Goal: Task Accomplishment & Management: Use online tool/utility

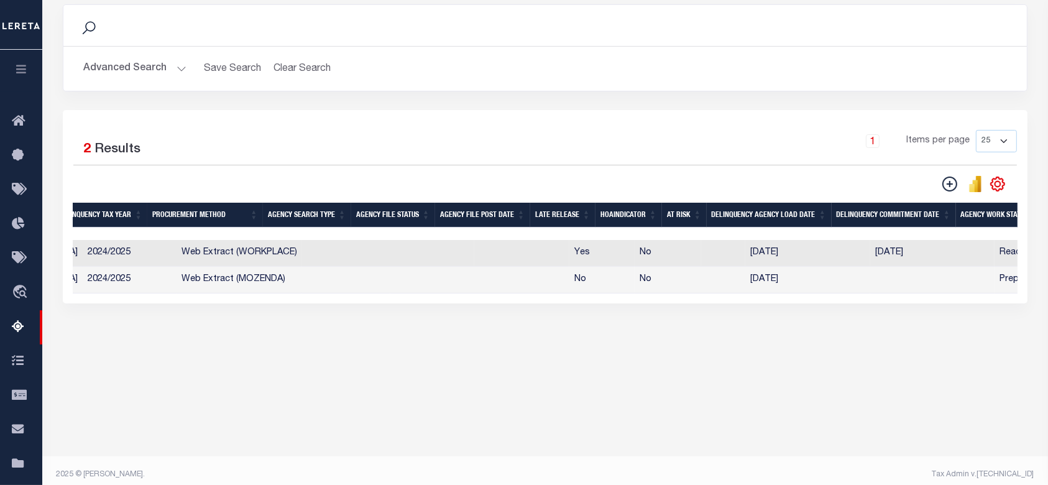
scroll to position [0, 42]
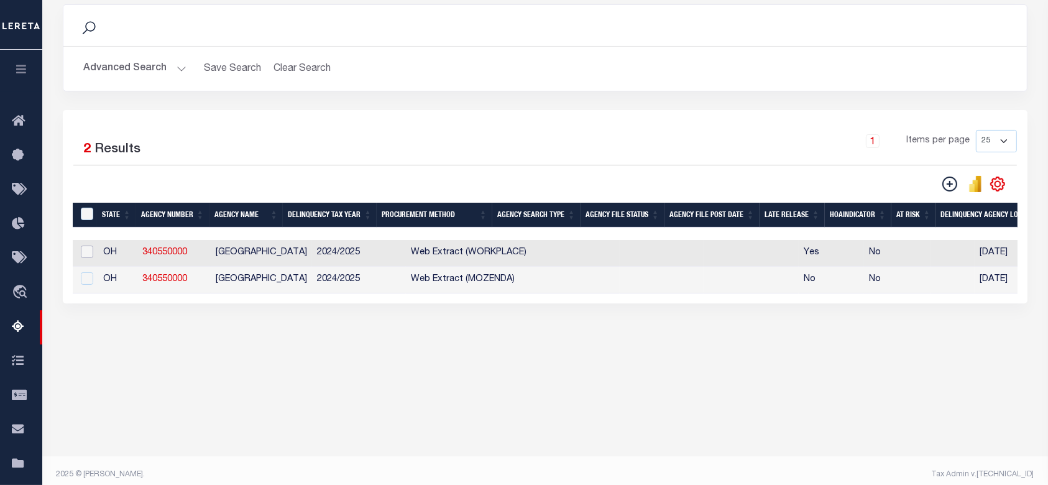
click at [86, 255] on input "checkbox" at bounding box center [87, 251] width 12 height 12
checkbox input "true"
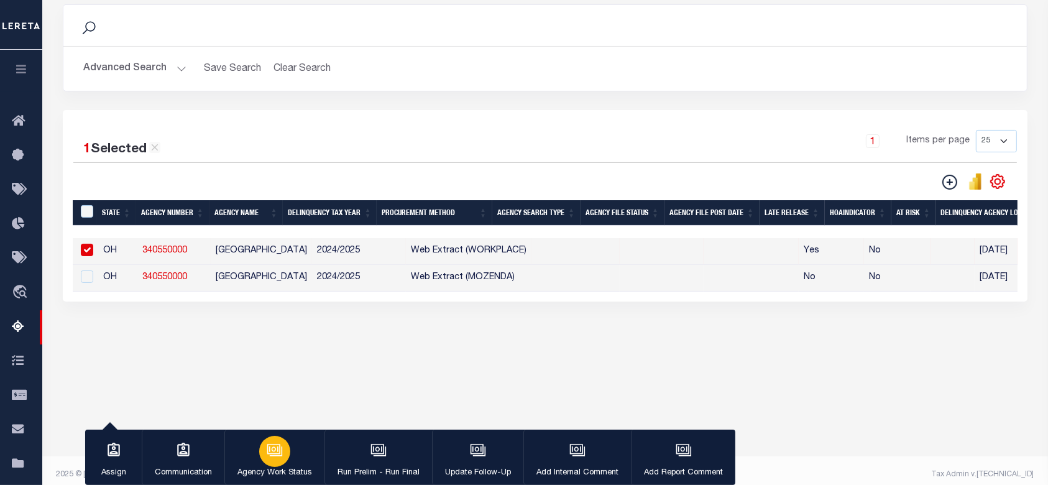
click at [288, 453] on div "button" at bounding box center [274, 451] width 31 height 31
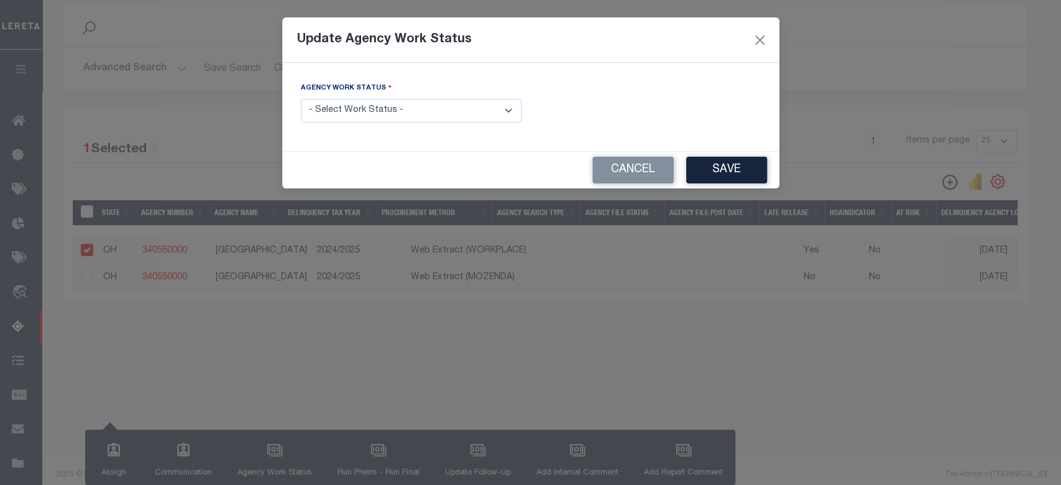
click at [442, 106] on select "- Select Work Status - In Progress Pending Agency Follow-up Pending QC Ready fo…" at bounding box center [411, 111] width 221 height 24
select select "6"
click at [301, 99] on select "- Select Work Status - In Progress Pending Agency Follow-up Pending QC Ready fo…" at bounding box center [411, 111] width 221 height 24
click at [736, 170] on button "Save" at bounding box center [726, 170] width 81 height 27
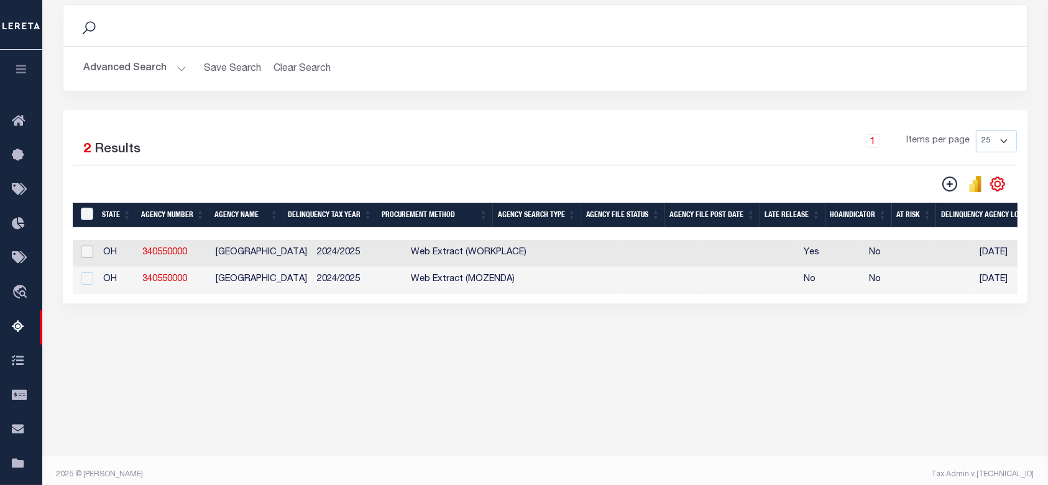
click at [89, 254] on input "checkbox" at bounding box center [87, 251] width 12 height 12
checkbox input "true"
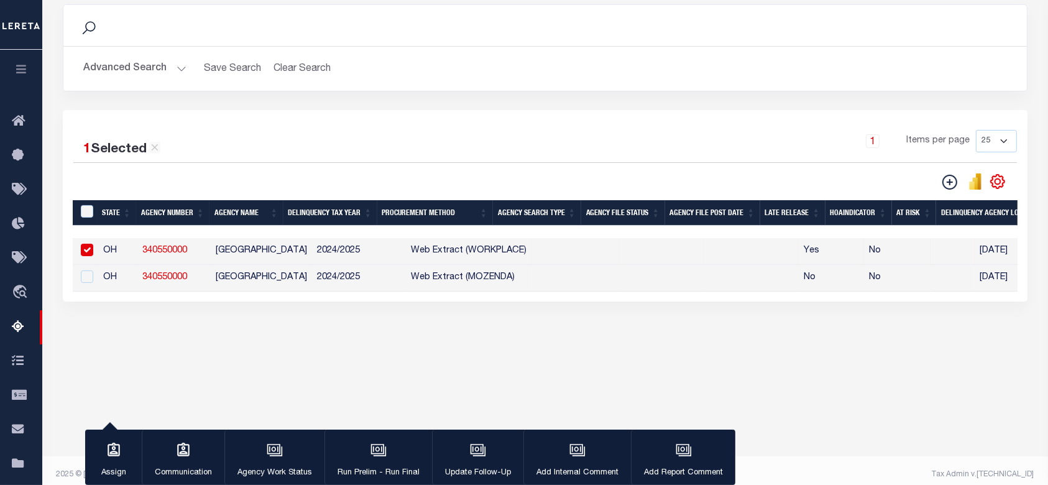
click at [398, 451] on button "Run Prelim - Run Final" at bounding box center [378, 457] width 108 height 56
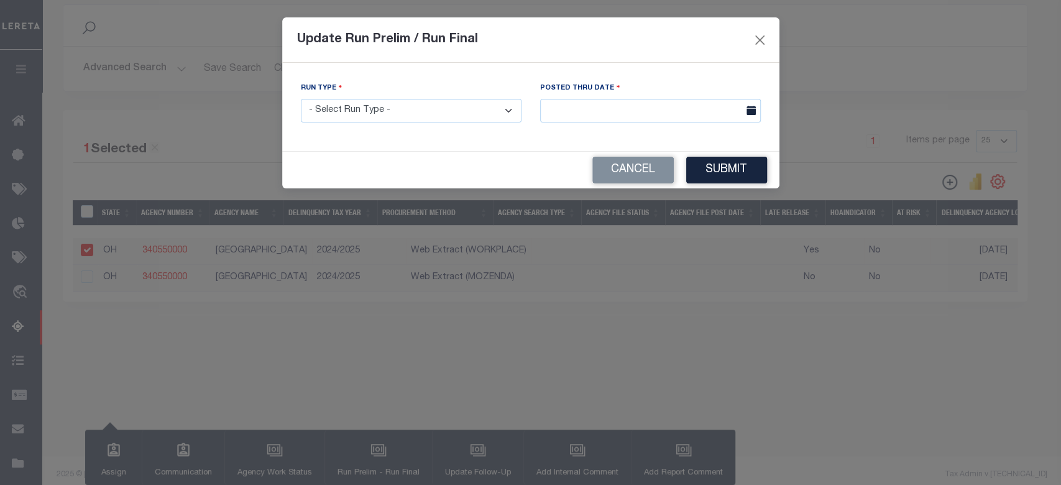
click at [424, 111] on select "- Select Run Type - Prelim Run Final Run" at bounding box center [411, 111] width 221 height 24
select select "F"
click at [301, 99] on select "- Select Run Type - Prelim Run Final Run" at bounding box center [411, 111] width 221 height 24
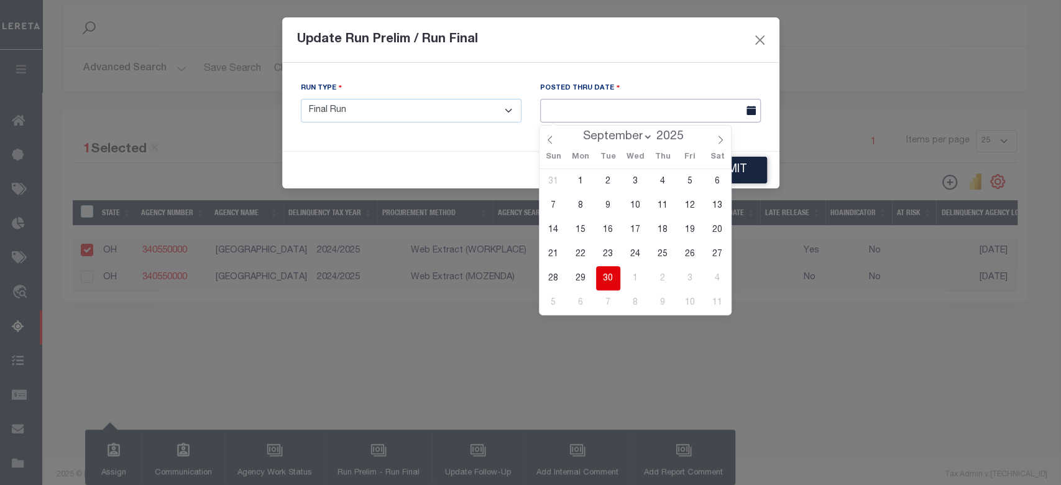
click at [631, 117] on input "text" at bounding box center [650, 111] width 221 height 24
click at [608, 275] on span "30" at bounding box center [608, 278] width 24 height 24
type input "[DATE]"
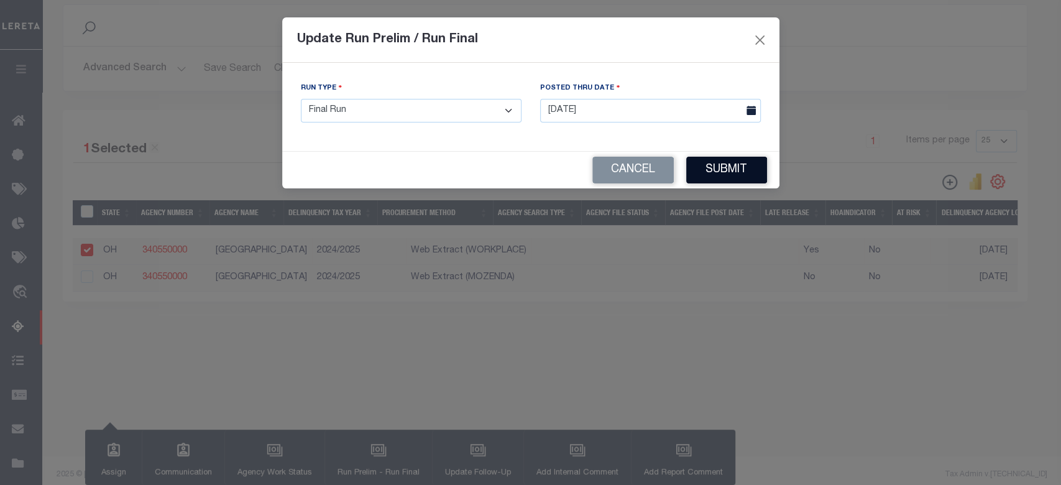
click at [743, 178] on button "Submit" at bounding box center [726, 170] width 81 height 27
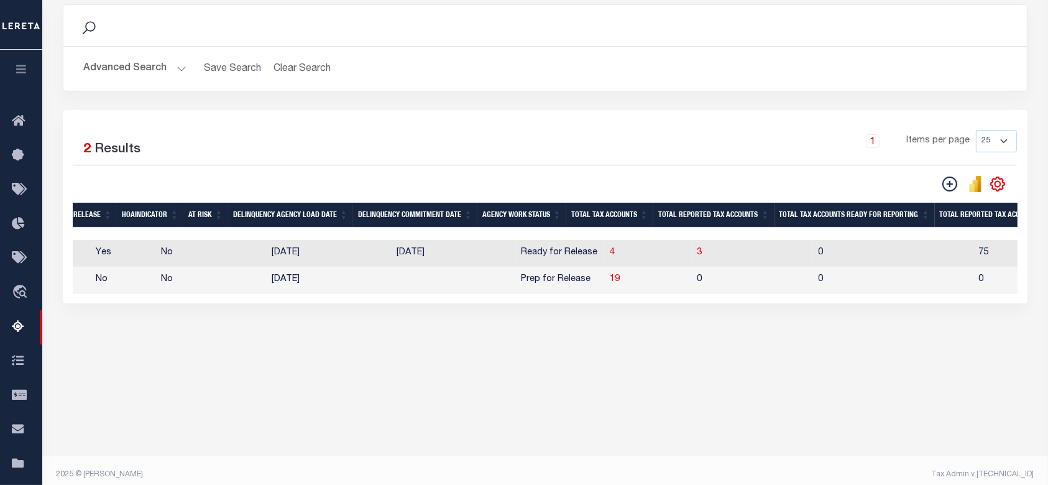
scroll to position [0, 721]
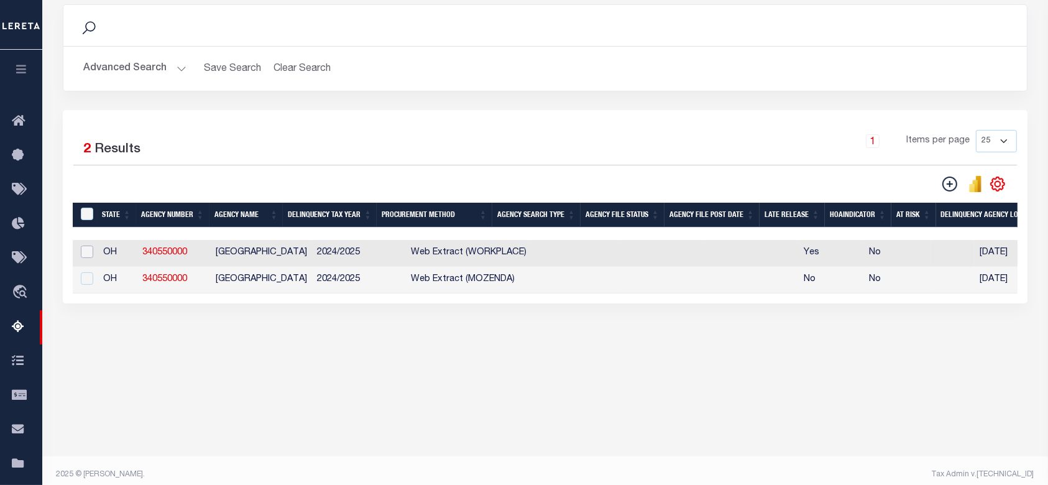
click at [88, 253] on input "checkbox" at bounding box center [87, 251] width 12 height 12
checkbox input "true"
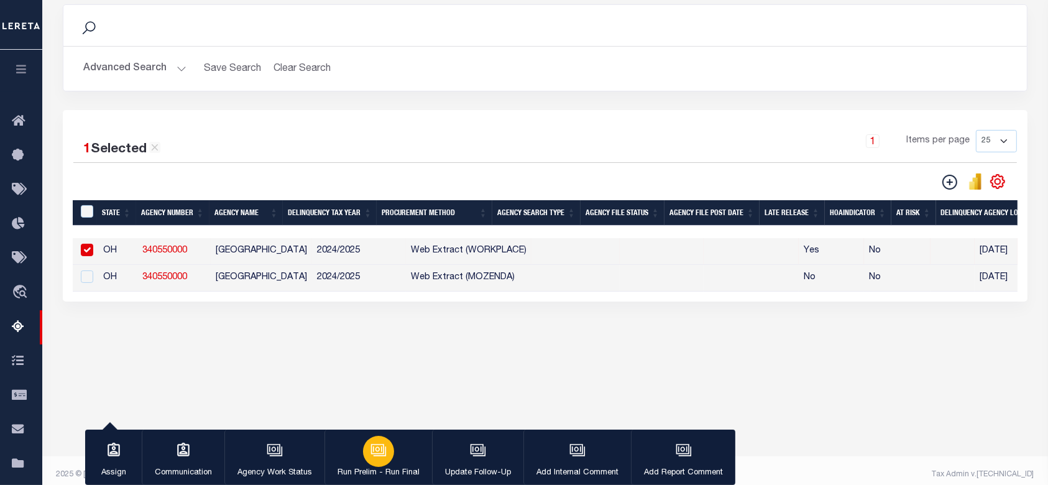
click at [384, 451] on icon "button" at bounding box center [378, 450] width 16 height 16
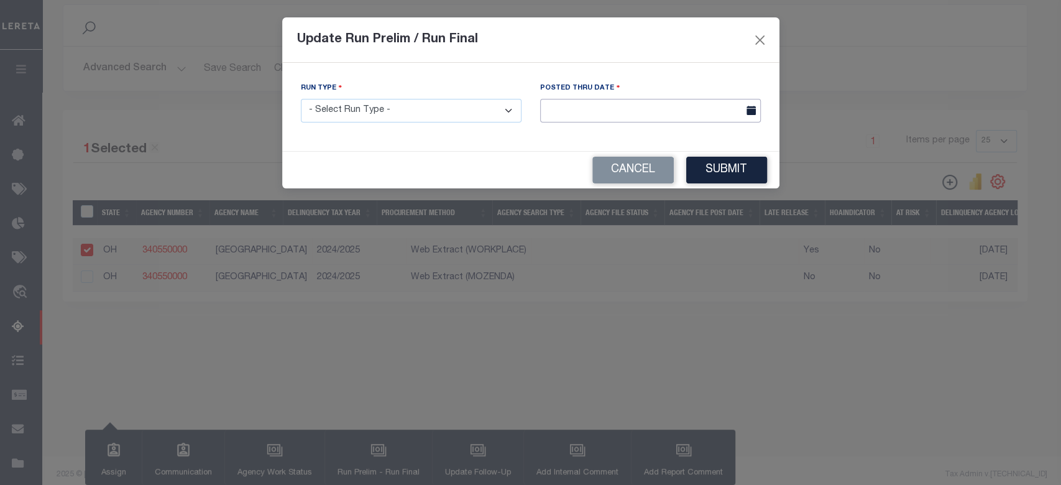
click at [590, 106] on input "text" at bounding box center [650, 111] width 221 height 24
click at [478, 106] on select "- Select Run Type - Prelim Run Final Run" at bounding box center [411, 111] width 221 height 24
select select "F"
click at [301, 99] on select "- Select Run Type - Prelim Run Final Run" at bounding box center [411, 111] width 221 height 24
click at [639, 107] on input "text" at bounding box center [650, 111] width 221 height 24
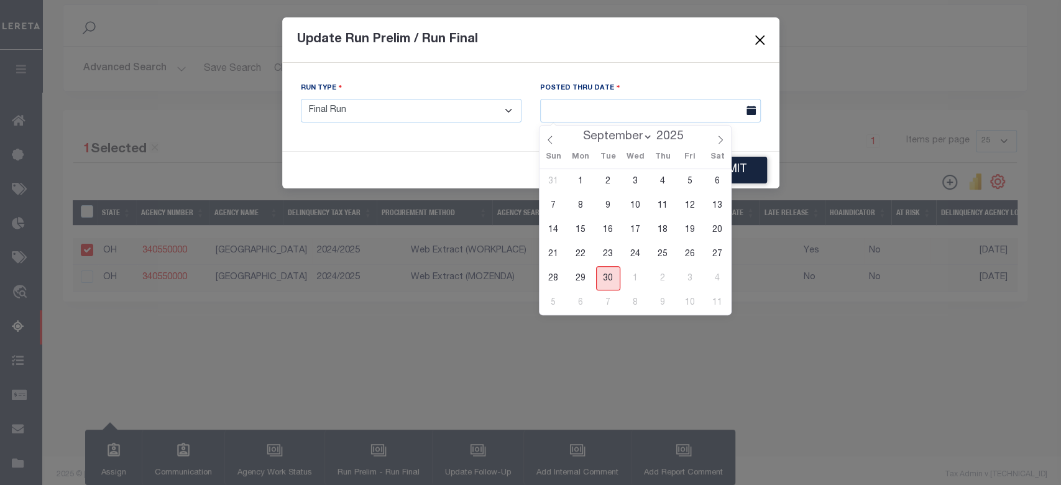
click at [609, 276] on span "30" at bounding box center [608, 278] width 24 height 24
type input "[DATE]"
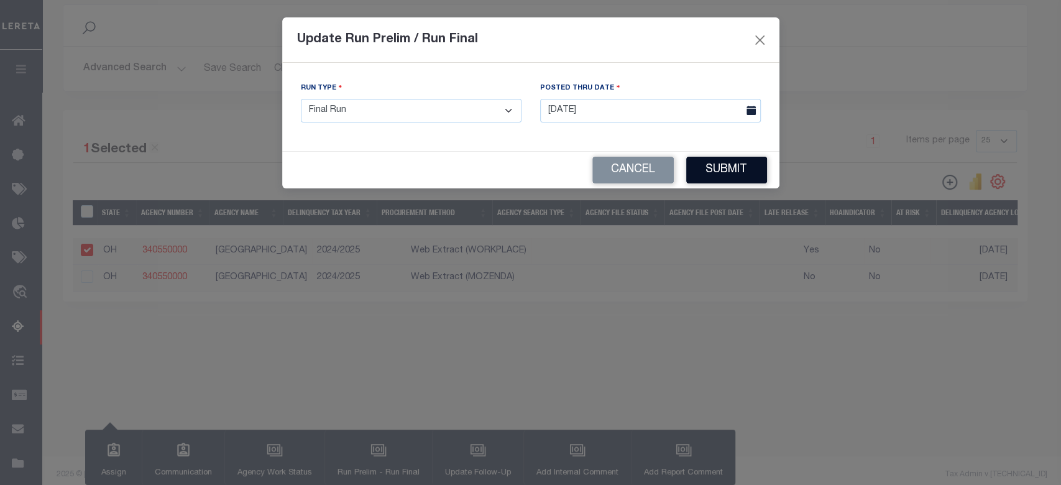
click at [715, 166] on button "Submit" at bounding box center [726, 170] width 81 height 27
